Goal: Check status: Check status

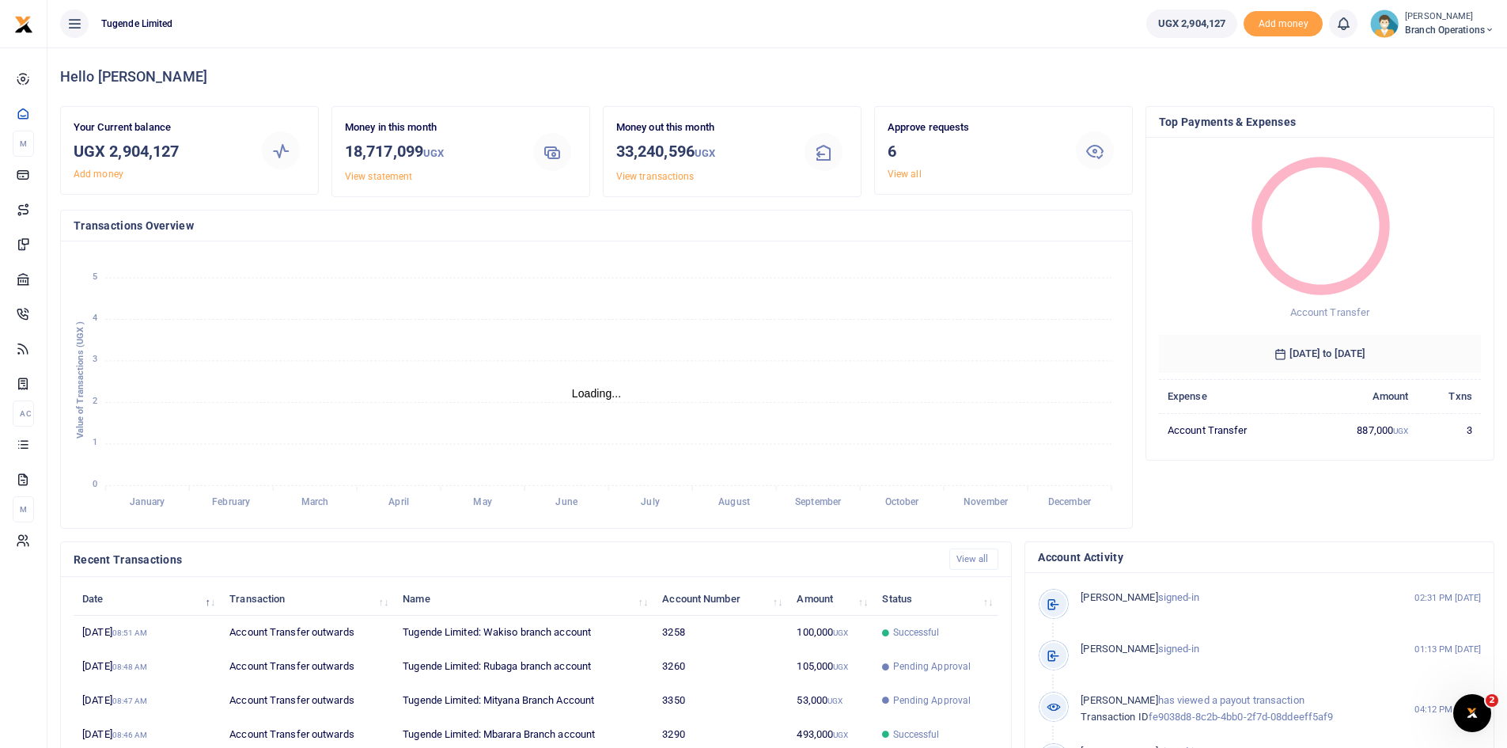
scroll to position [13, 13]
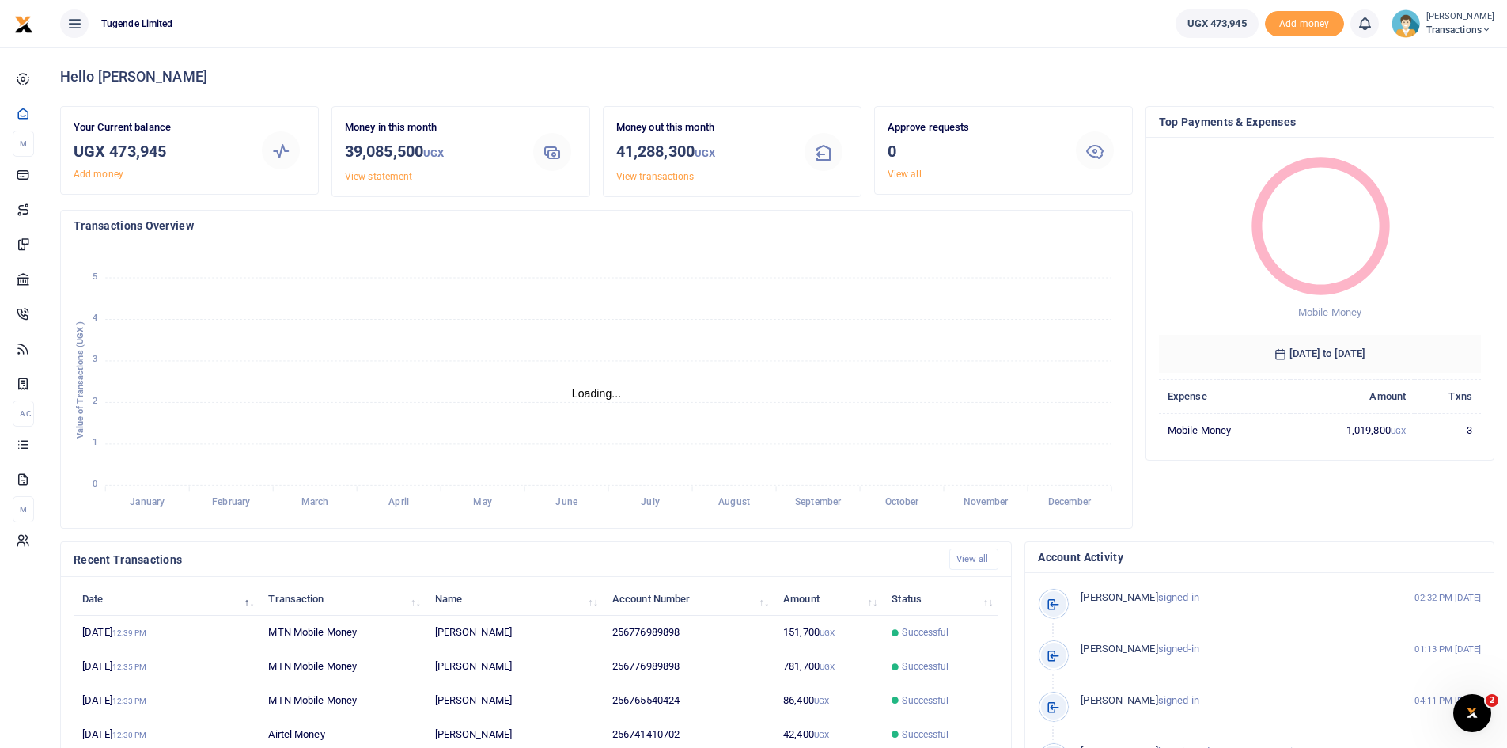
scroll to position [13, 13]
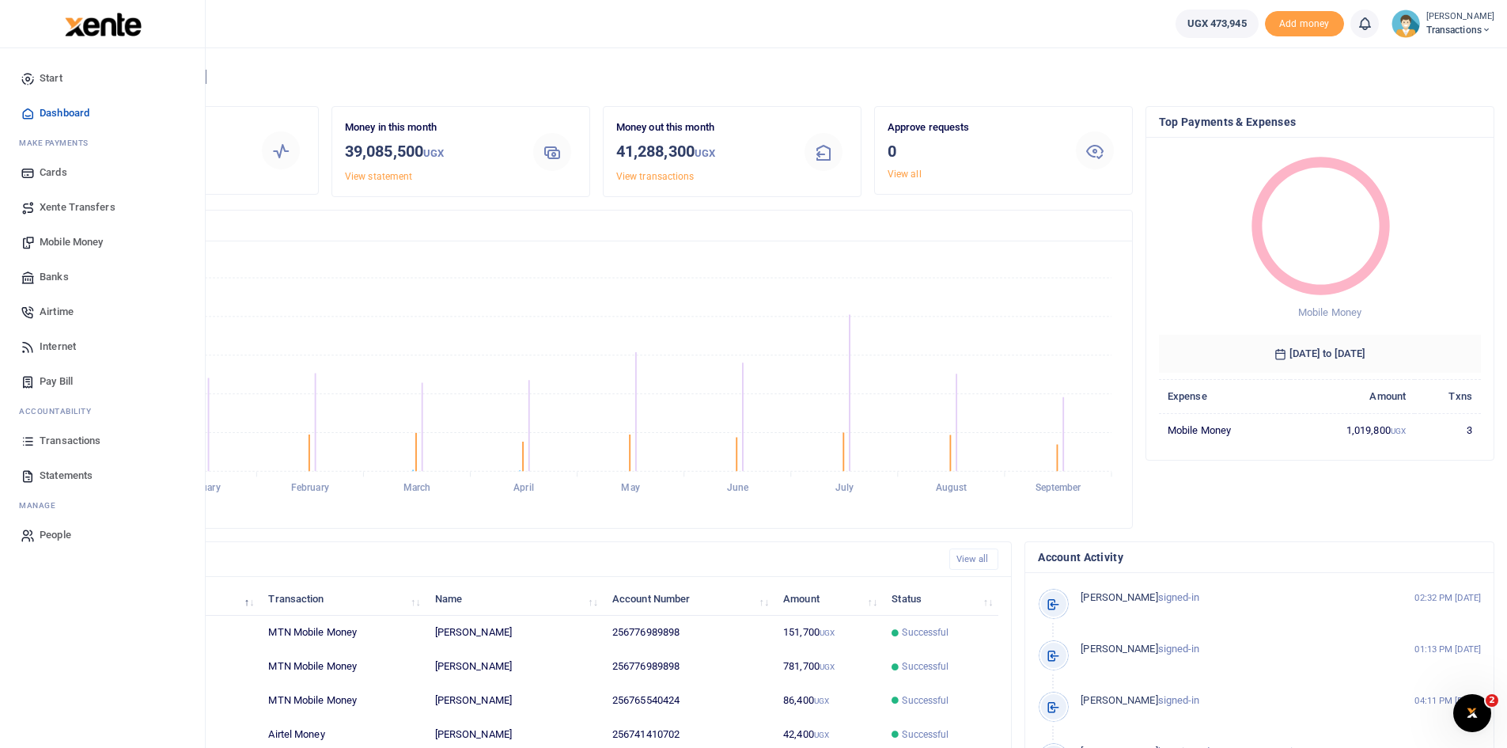
click at [65, 437] on span "Transactions" at bounding box center [70, 441] width 61 height 16
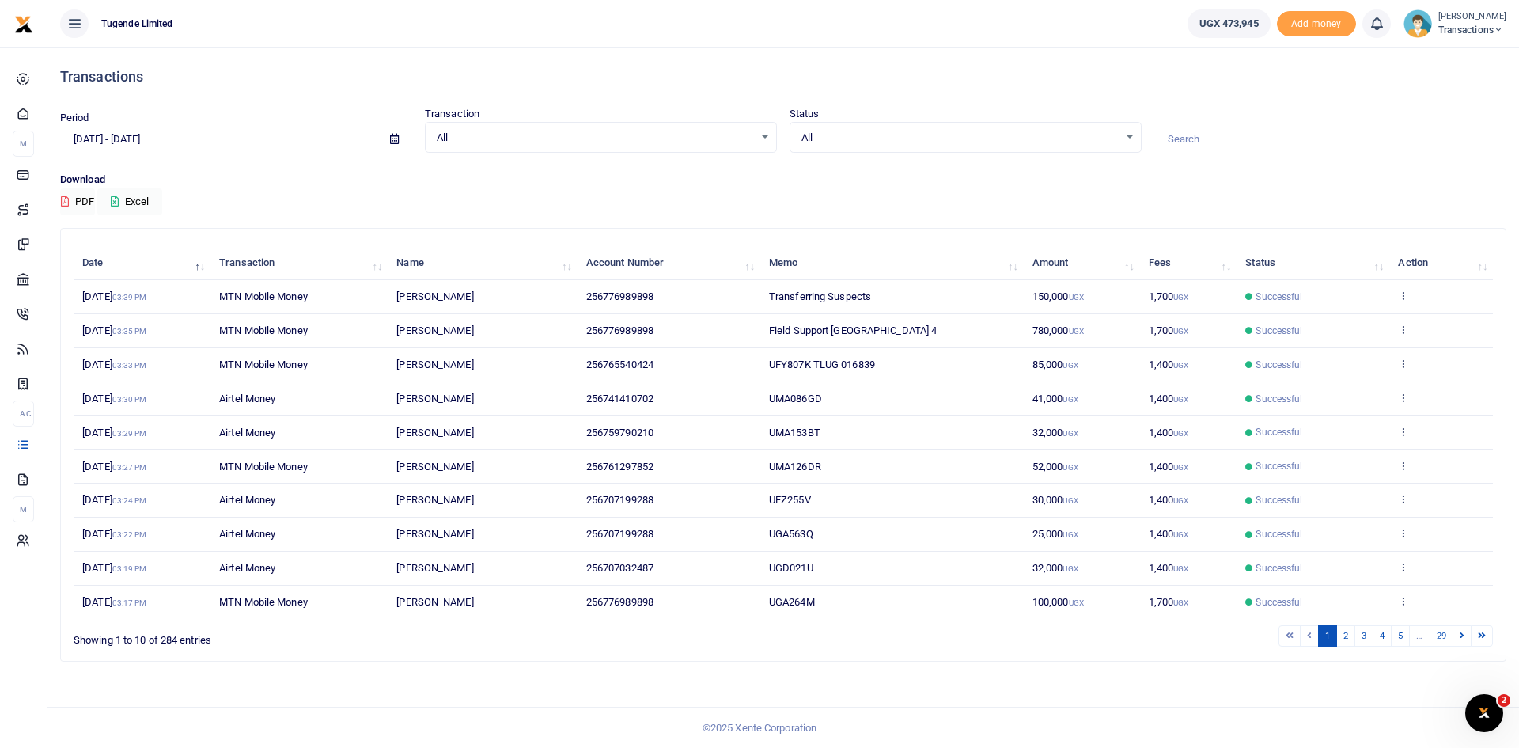
click at [393, 142] on icon at bounding box center [394, 139] width 9 height 10
click at [131, 316] on li "Last 6 Month" at bounding box center [116, 318] width 111 height 25
type input "[DATE] - [DATE]"
click at [1194, 135] on input at bounding box center [1330, 139] width 352 height 27
paste input "KMGR851B"
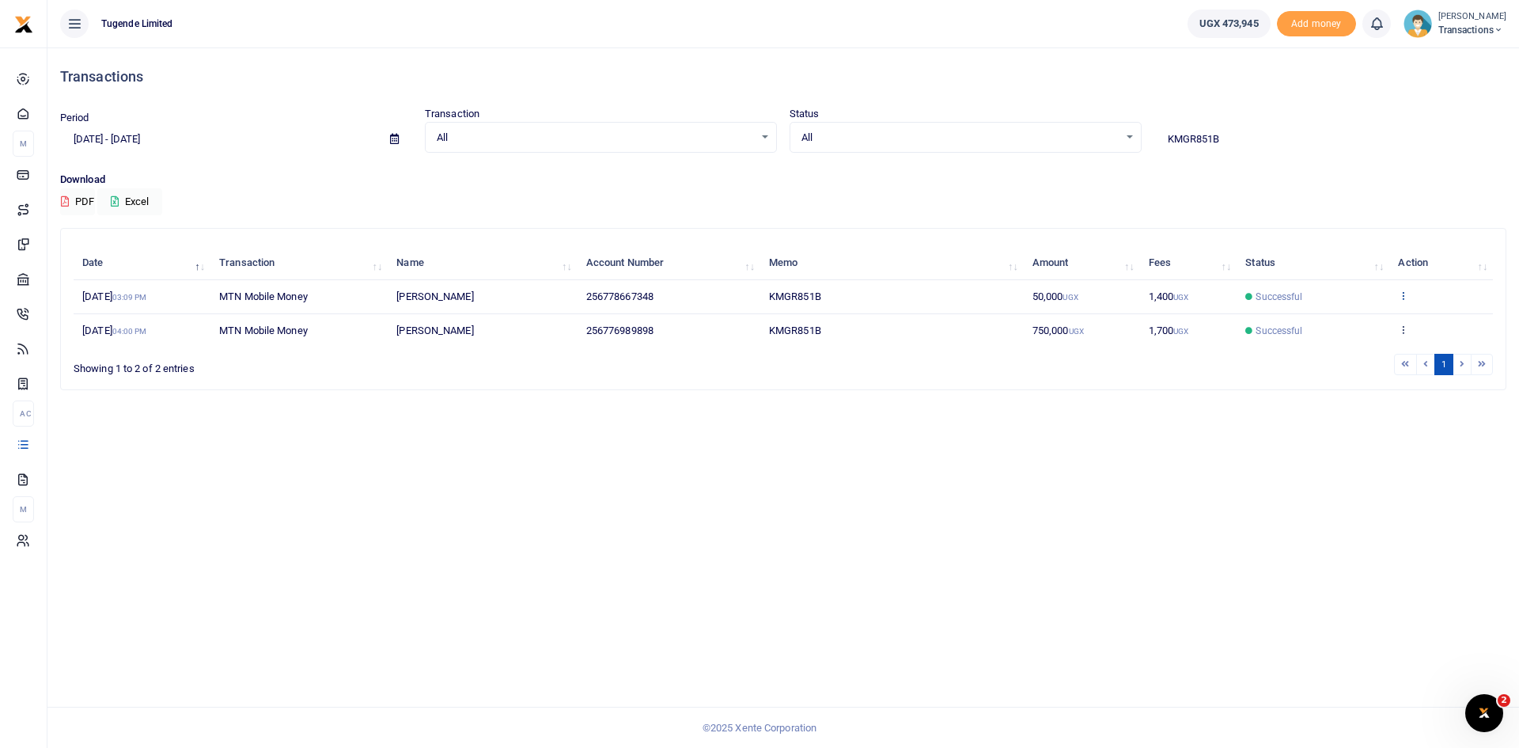
type input "KMGR851B"
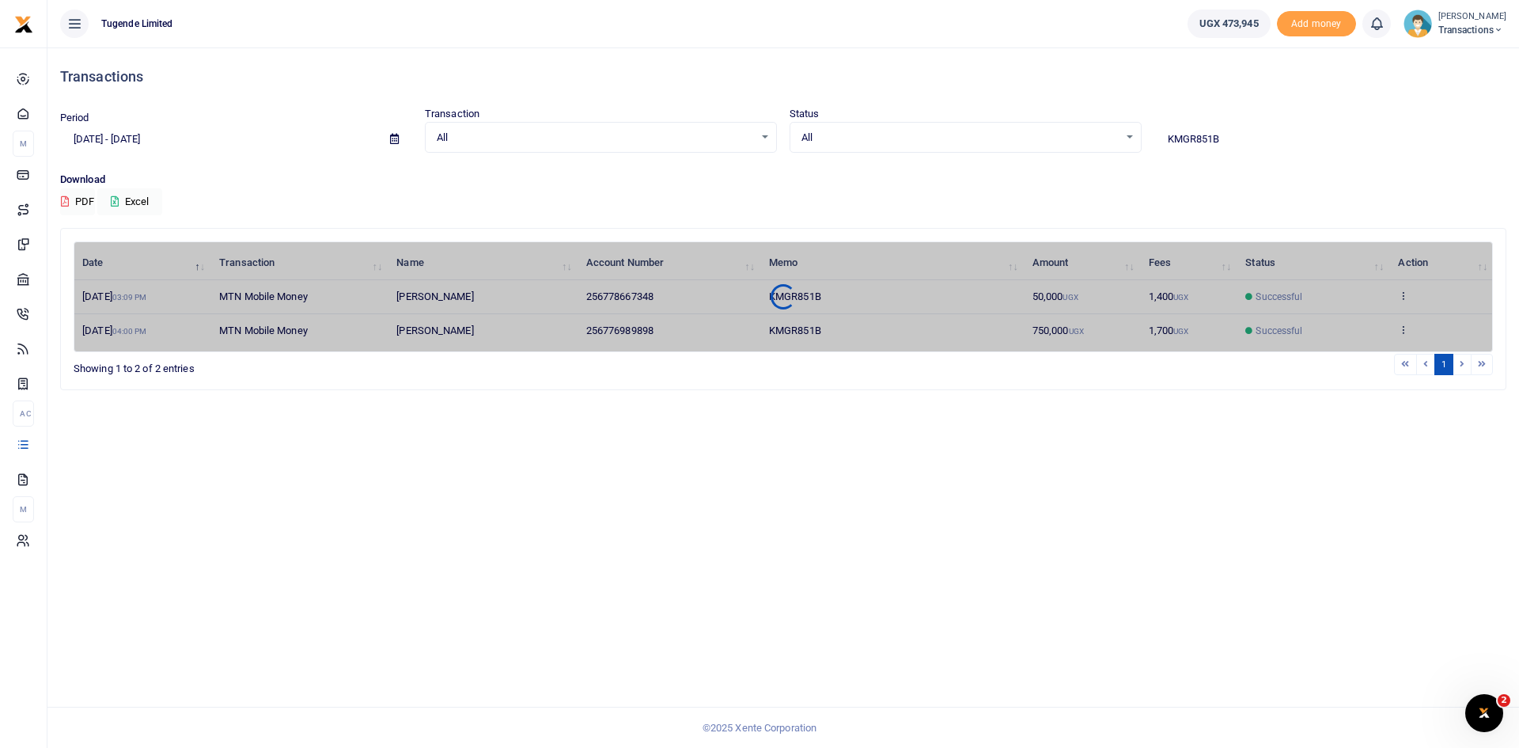
click at [1404, 298] on div "Date Transaction Name Account Number Memo Amount Fees Status Action [DATE] 03:0…" at bounding box center [783, 296] width 1419 height 111
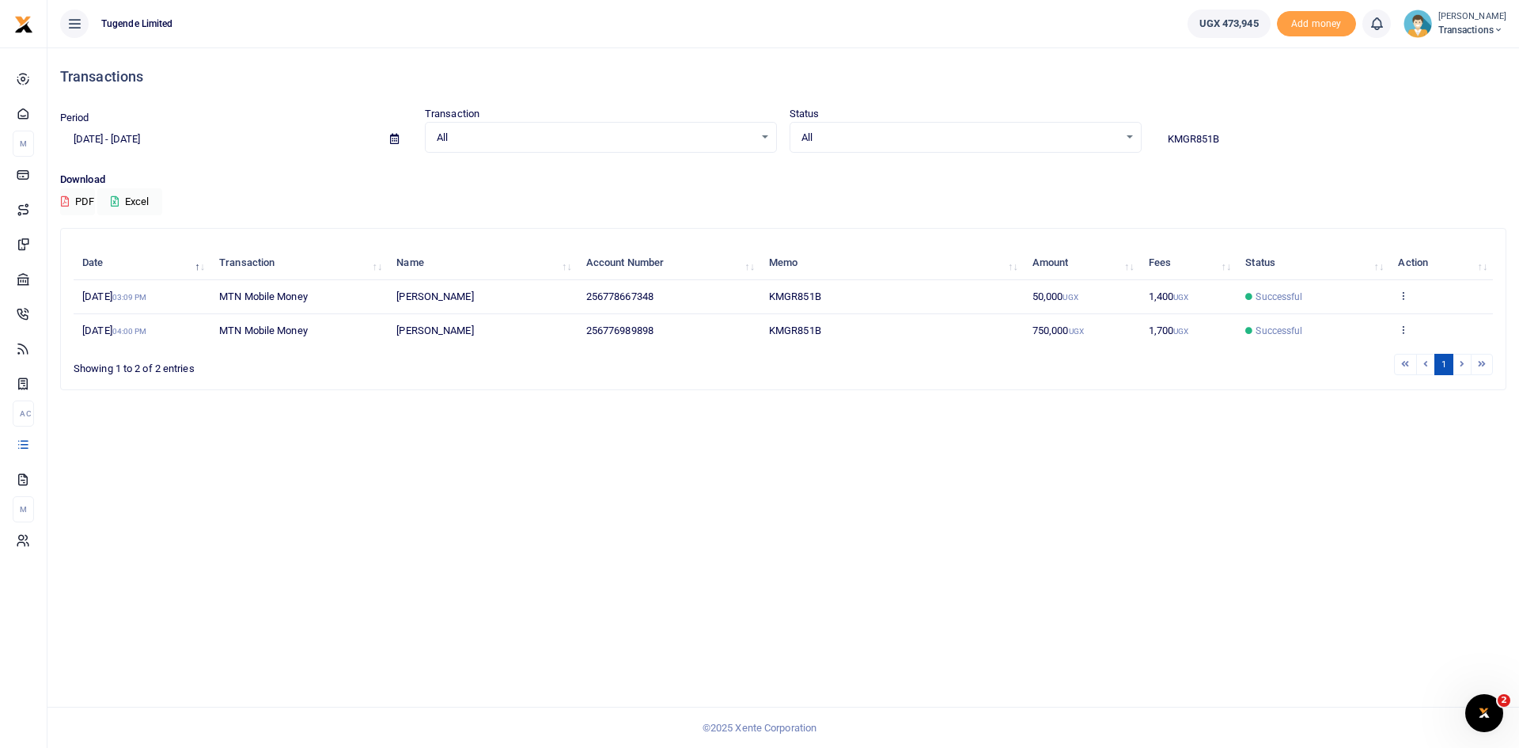
click at [1404, 298] on icon at bounding box center [1403, 295] width 10 height 11
click at [1338, 331] on link "View details" at bounding box center [1345, 322] width 125 height 22
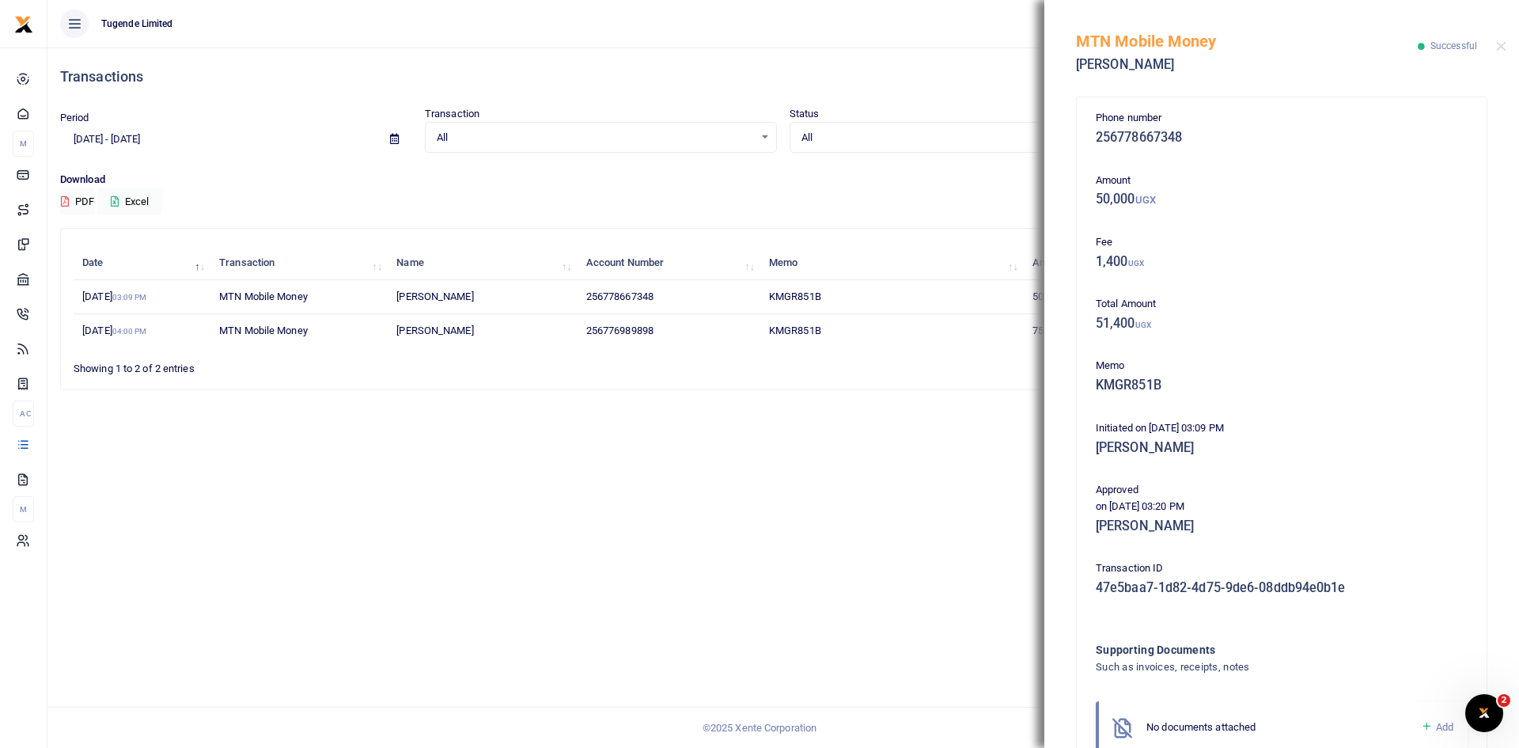
scroll to position [93, 0]
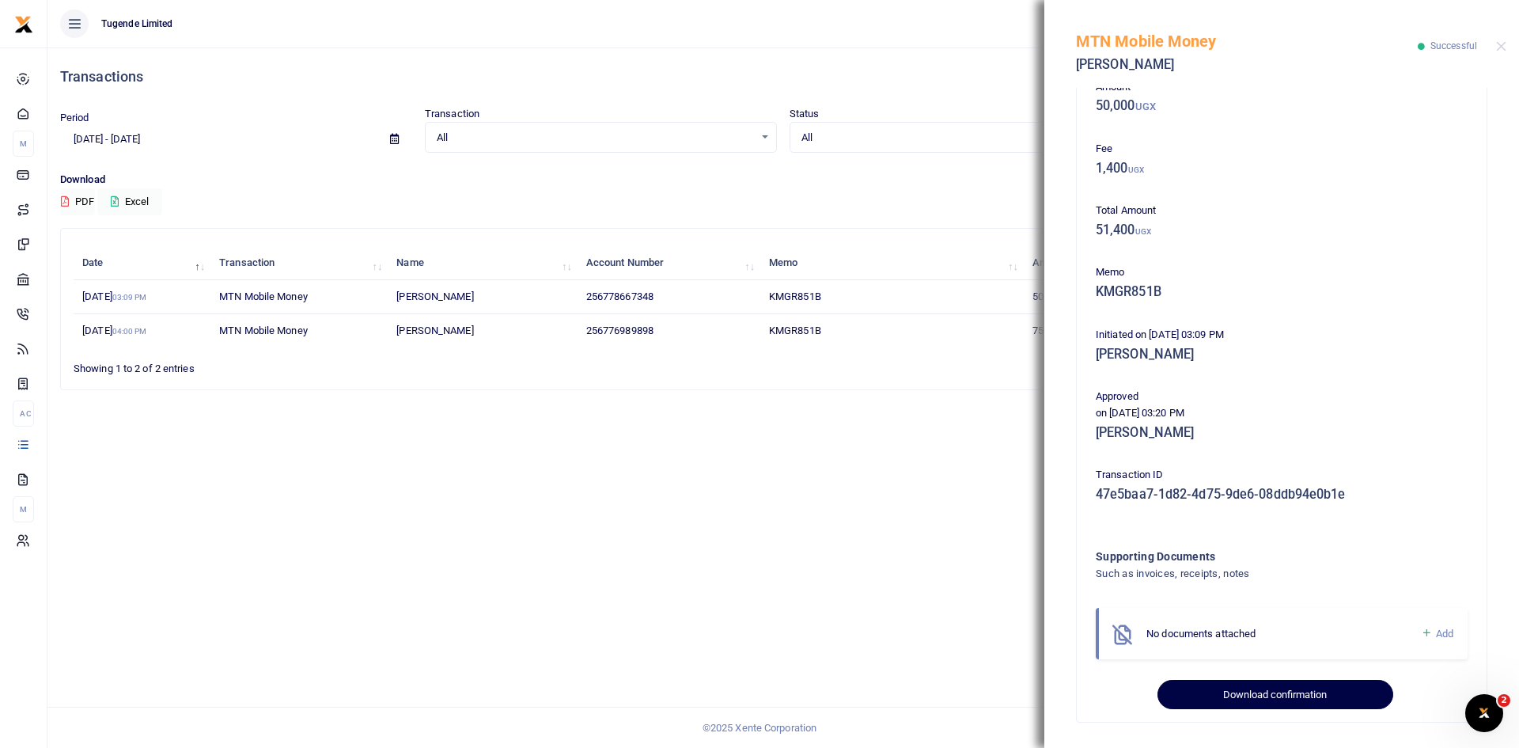
click at [1287, 702] on button "Download confirmation" at bounding box center [1274, 694] width 235 height 30
click at [1287, 702] on button "Downloading" at bounding box center [1274, 694] width 235 height 30
